Goal: Task Accomplishment & Management: Manage account settings

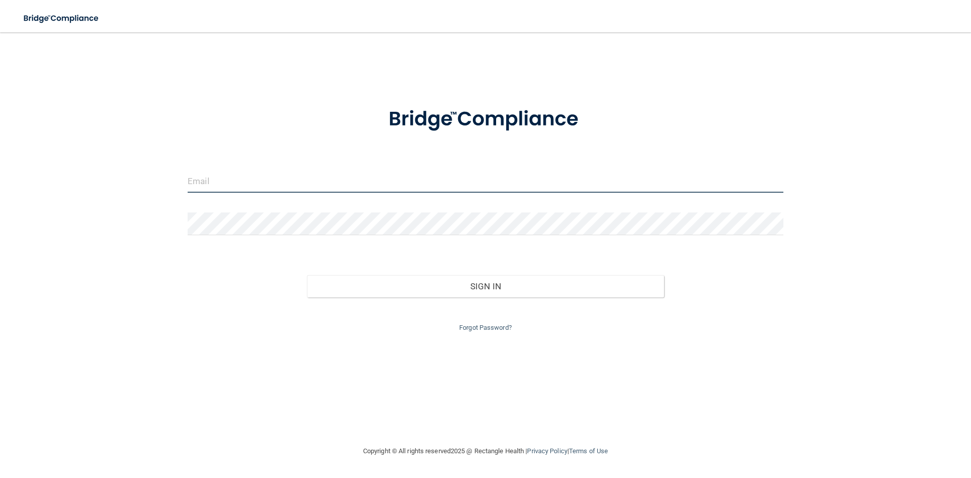
click at [223, 178] on input "email" at bounding box center [486, 181] width 596 height 23
type input "j"
click at [222, 179] on input "email" at bounding box center [486, 181] width 596 height 23
type input "[PERSON_NAME][EMAIL_ADDRESS][PERSON_NAME][DOMAIN_NAME]"
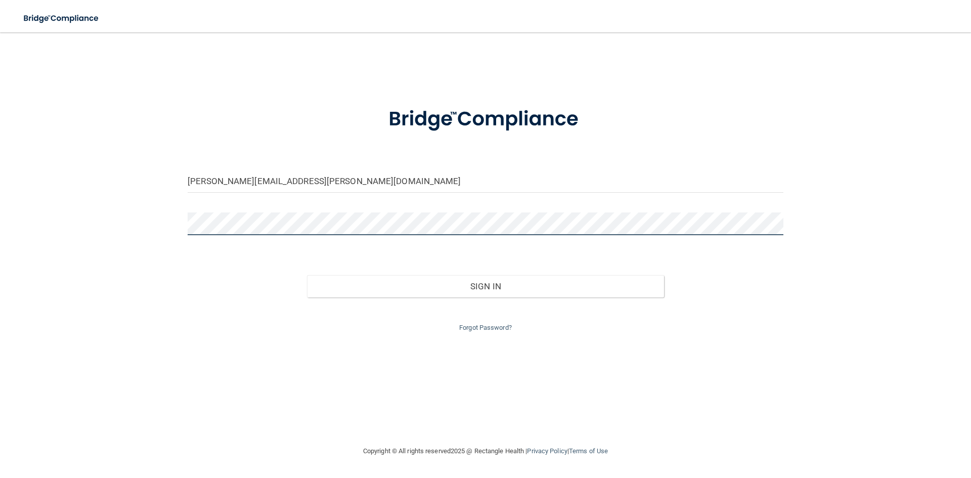
click at [307, 275] on button "Sign In" at bounding box center [485, 286] width 357 height 22
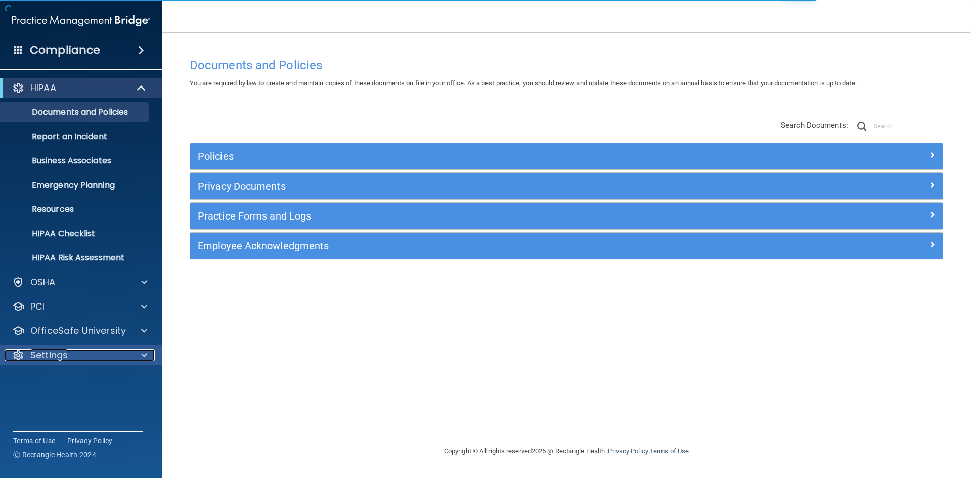
click at [121, 360] on div "Settings" at bounding box center [67, 355] width 125 height 12
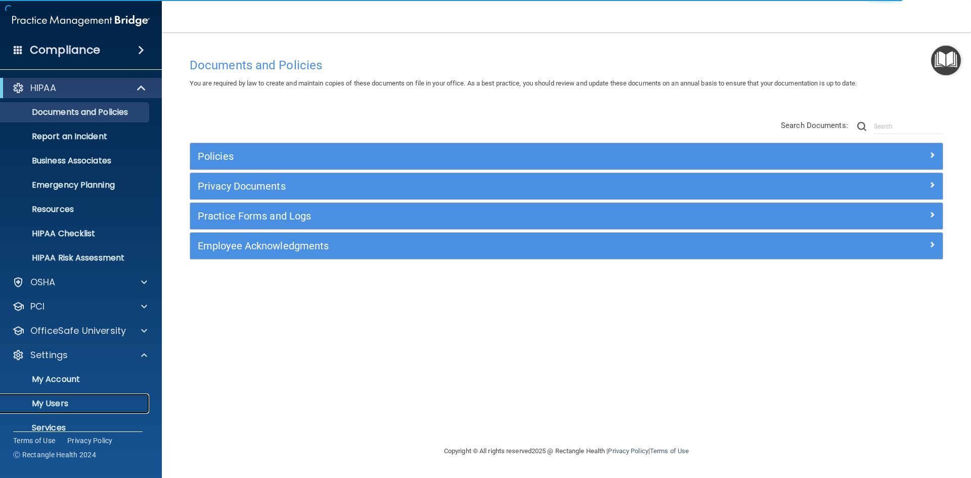
click at [77, 399] on p "My Users" at bounding box center [76, 403] width 138 height 10
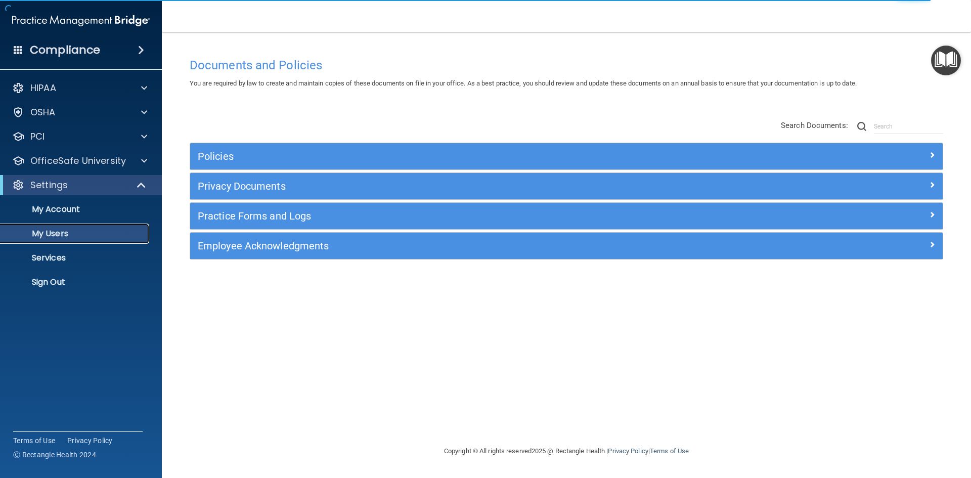
select select "20"
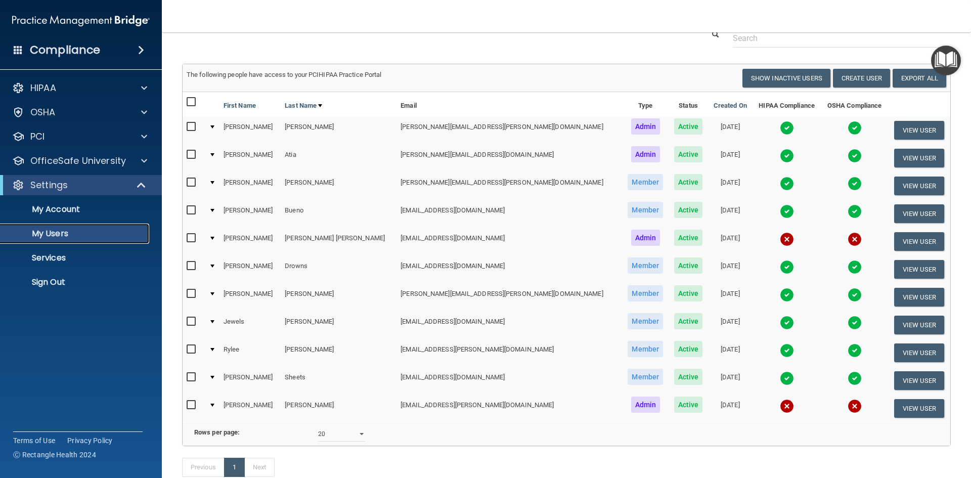
scroll to position [8, 0]
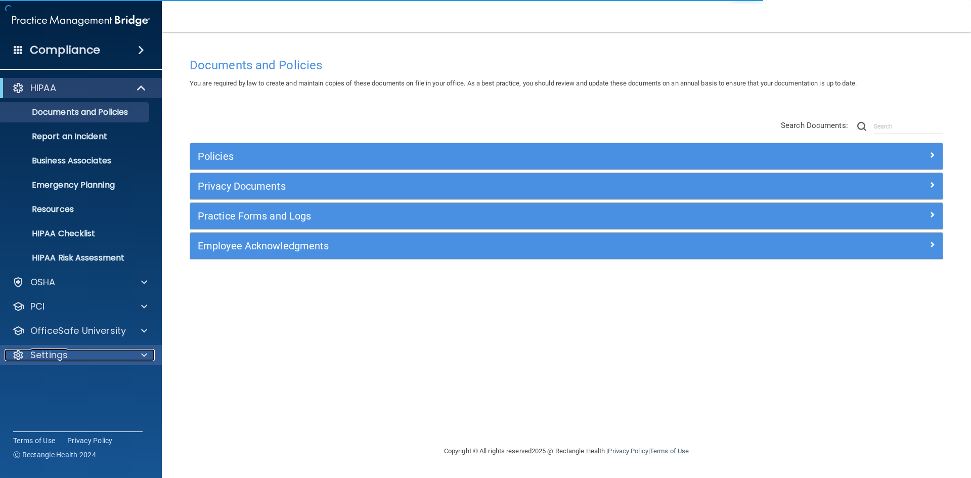
click at [112, 355] on div "Settings" at bounding box center [67, 355] width 125 height 12
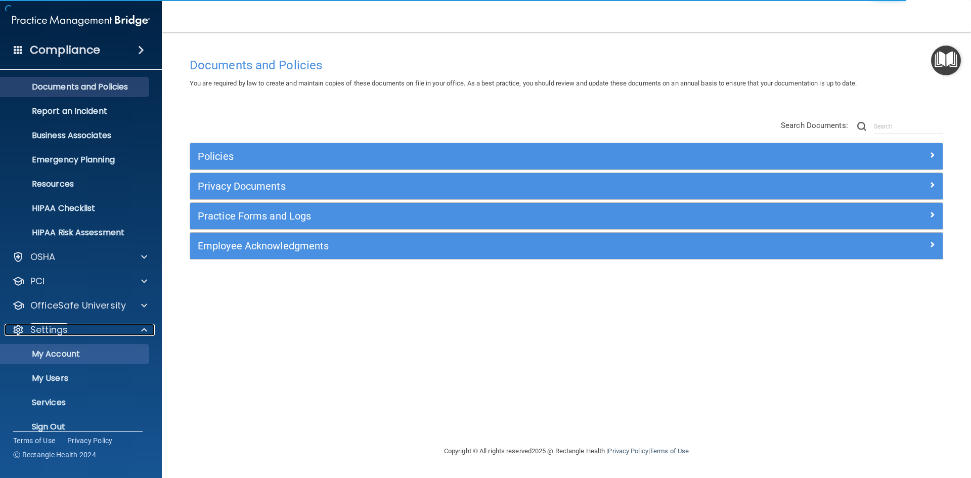
scroll to position [39, 0]
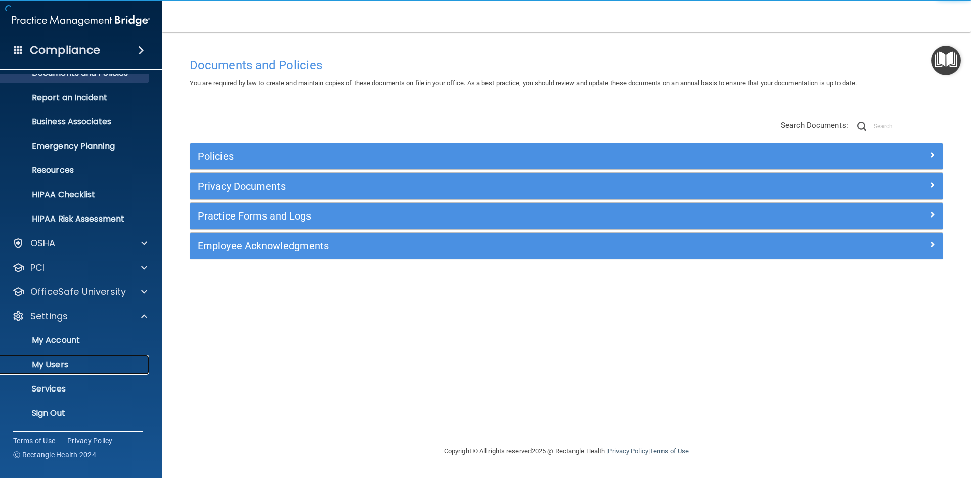
click at [56, 360] on p "My Users" at bounding box center [76, 365] width 138 height 10
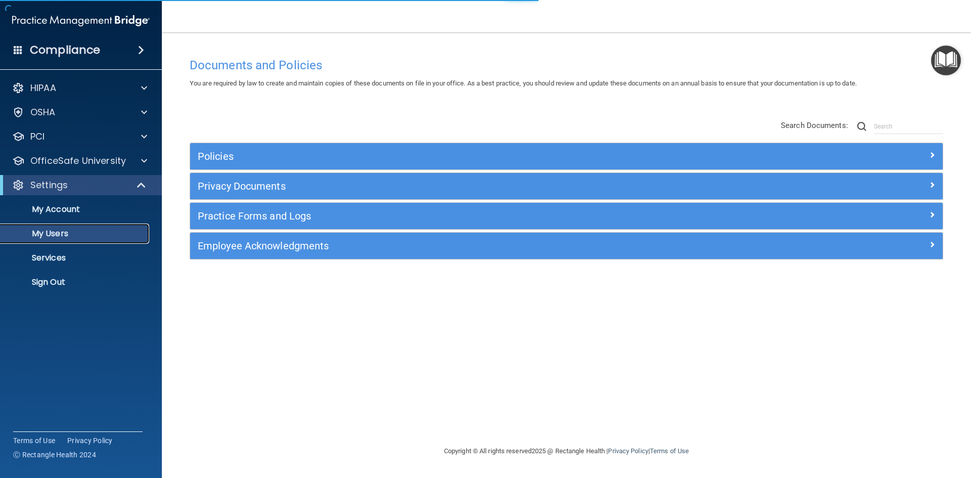
click at [47, 236] on p "My Users" at bounding box center [76, 234] width 138 height 10
select select "20"
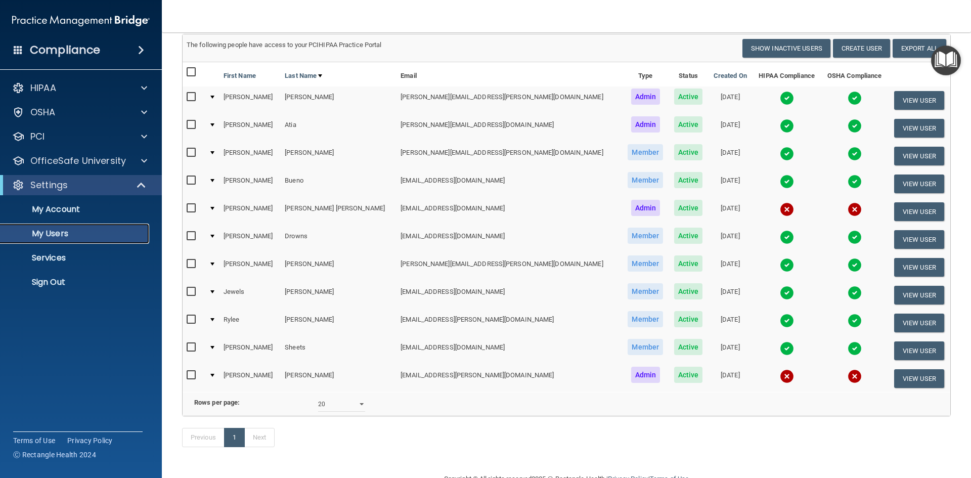
scroll to position [51, 0]
